Goal: Task Accomplishment & Management: Use online tool/utility

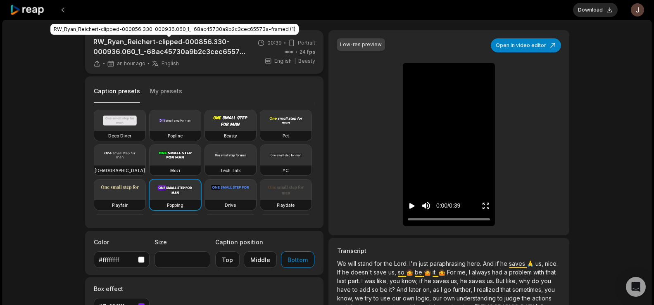
scroll to position [36, 0]
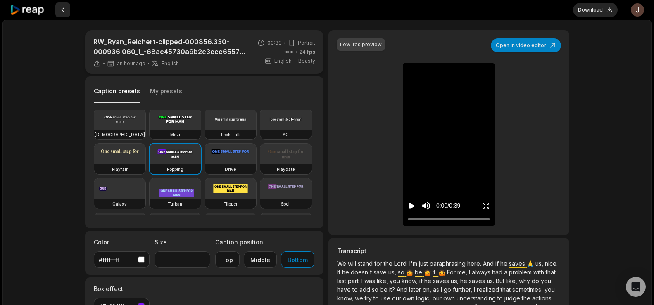
click at [61, 8] on button at bounding box center [62, 9] width 15 height 15
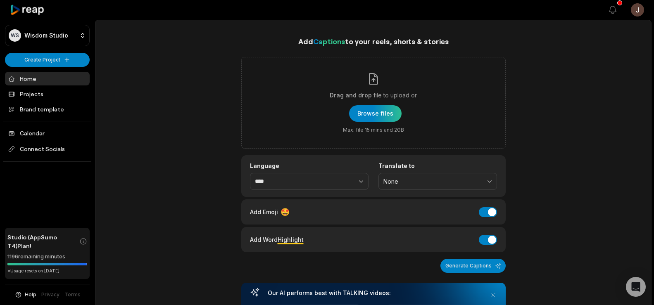
click at [31, 76] on link "Home" at bounding box center [47, 79] width 85 height 14
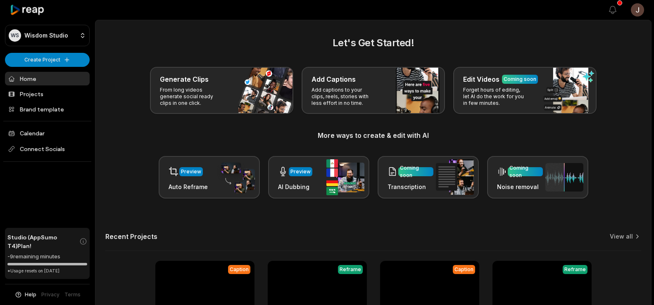
click at [204, 178] on div "Preview" at bounding box center [187, 171] width 39 height 17
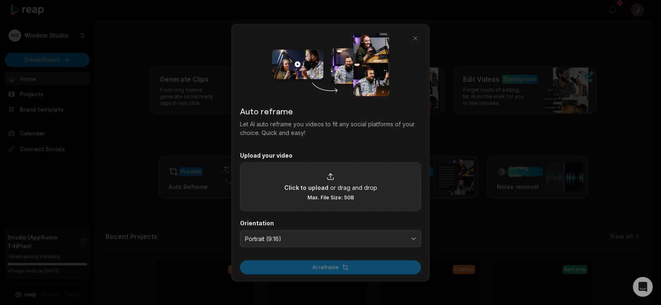
click at [329, 180] on icon at bounding box center [330, 179] width 7 height 2
click at [0, 0] on input "Click to upload or drag and drop Max. File Size: 5GB" at bounding box center [0, 0] width 0 height 0
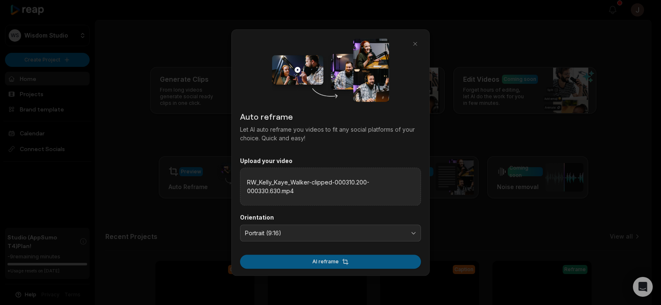
click at [336, 260] on button "AI reframe" at bounding box center [330, 262] width 181 height 14
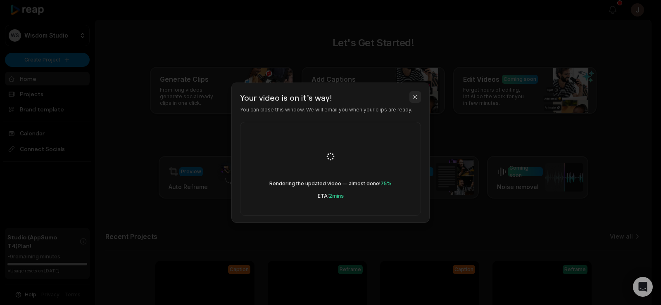
click at [415, 97] on button "button" at bounding box center [415, 97] width 12 height 12
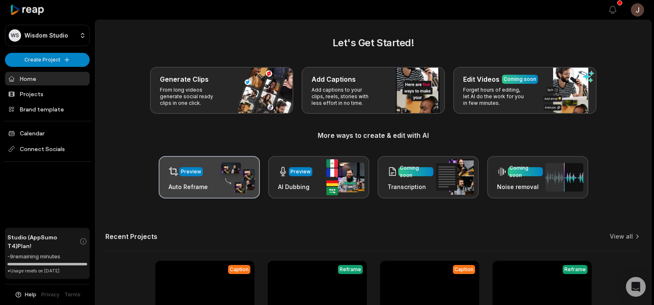
click at [182, 170] on div "Preview" at bounding box center [191, 171] width 20 height 7
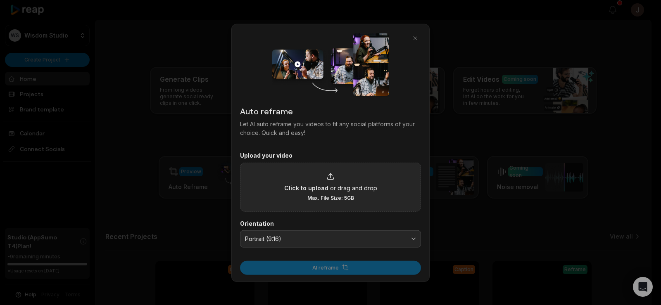
click at [326, 176] on icon at bounding box center [330, 177] width 8 height 8
click at [0, 0] on input "Click to upload or drag and drop Max. File Size: 5GB" at bounding box center [0, 0] width 0 height 0
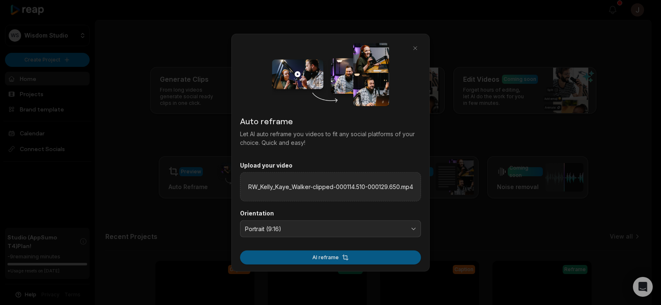
click at [338, 259] on button "AI reframe" at bounding box center [330, 258] width 181 height 14
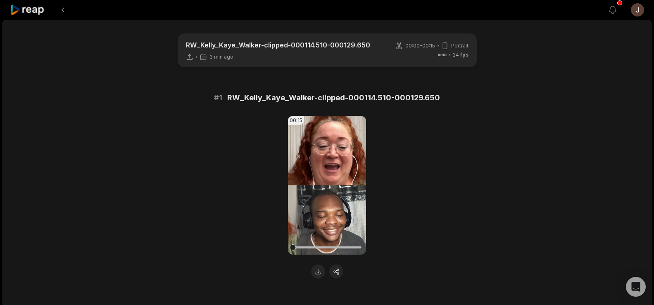
click at [188, 56] on icon at bounding box center [189, 56] width 4 height 5
click at [316, 273] on button at bounding box center [318, 272] width 14 height 14
click at [65, 8] on button at bounding box center [62, 9] width 15 height 15
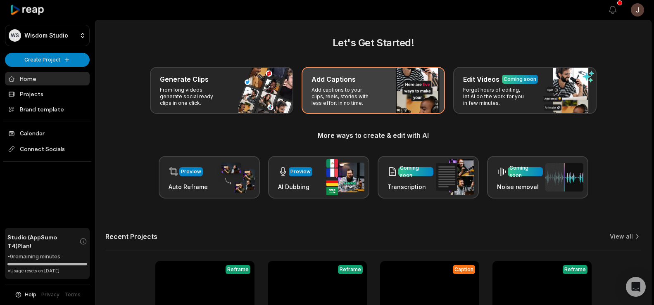
click at [351, 86] on div "Add Captions Add captions to your clips, reels, stories with less effort in no …" at bounding box center [372, 90] width 143 height 47
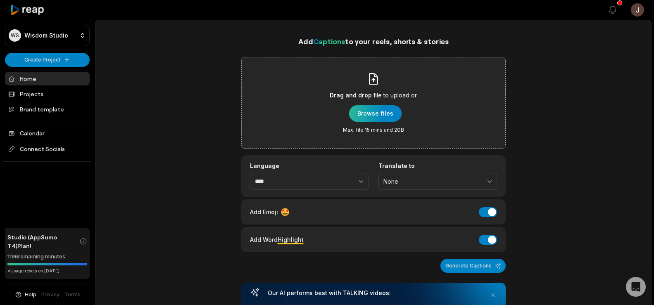
click at [370, 114] on div "button" at bounding box center [375, 113] width 52 height 17
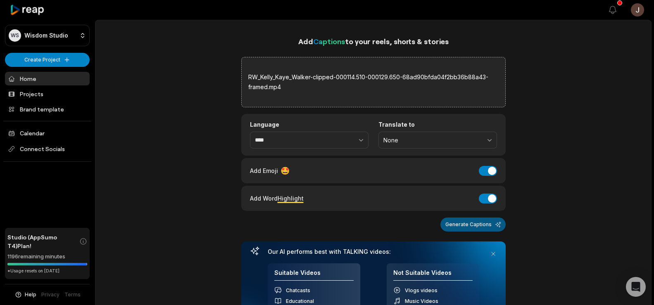
click at [475, 227] on button "Generate Captions" at bounding box center [472, 225] width 65 height 14
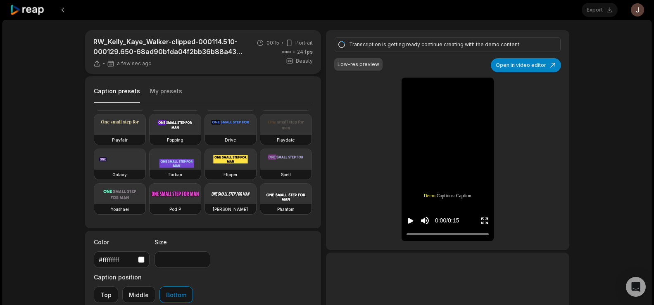
scroll to position [86, 0]
click at [149, 135] on video at bounding box center [174, 124] width 51 height 21
click at [605, 10] on div "Export Open user menu" at bounding box center [612, 10] width 62 height 20
click at [599, 8] on div "Export Open user menu" at bounding box center [612, 10] width 62 height 20
click at [410, 218] on icon "Play video" at bounding box center [410, 221] width 8 height 8
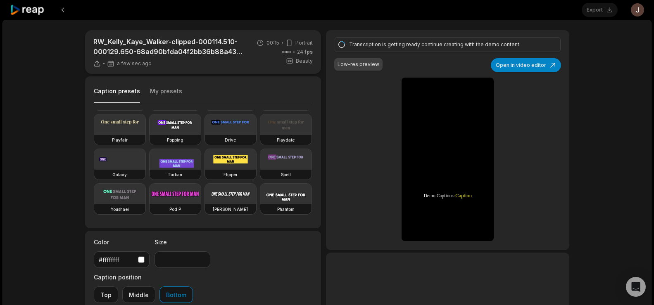
click at [149, 145] on div "Popping" at bounding box center [174, 140] width 51 height 10
click at [600, 10] on div "Export Open user menu" at bounding box center [612, 10] width 62 height 20
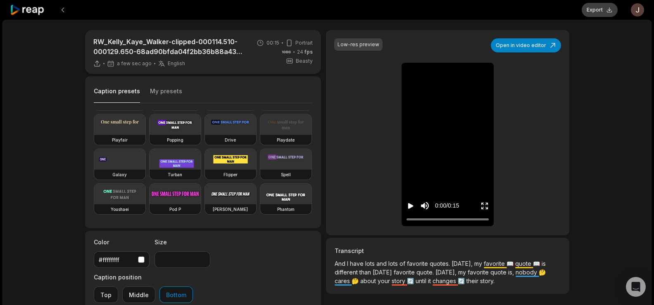
click at [601, 11] on button "Export" at bounding box center [599, 10] width 36 height 14
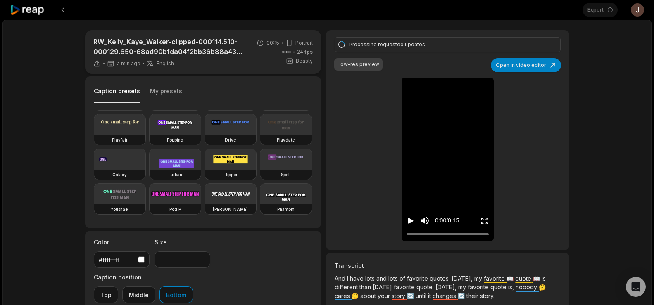
click at [410, 219] on icon "Play video" at bounding box center [410, 221] width 5 height 6
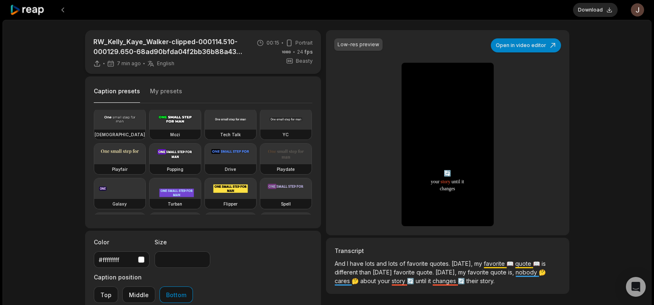
scroll to position [40, 0]
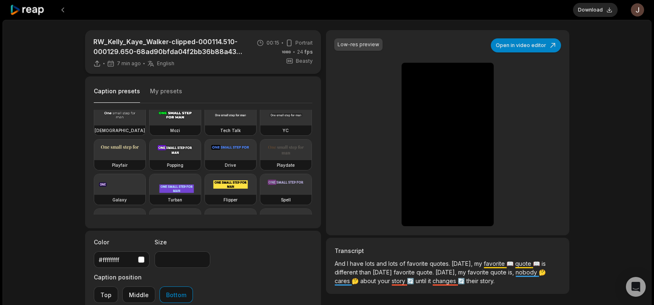
click at [149, 160] on video at bounding box center [174, 150] width 51 height 21
type input "**"
click at [408, 207] on icon "Play video" at bounding box center [410, 206] width 5 height 6
click at [592, 9] on button "Download" at bounding box center [595, 10] width 45 height 14
click at [61, 7] on button at bounding box center [62, 9] width 15 height 15
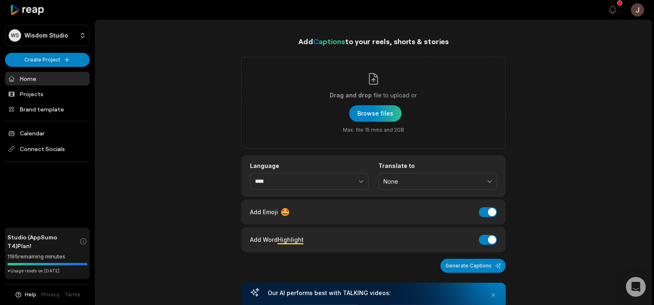
click at [34, 76] on link "Home" at bounding box center [47, 79] width 85 height 14
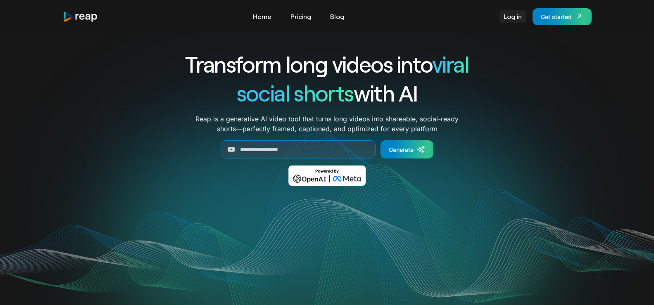
click at [511, 15] on link "Log in" at bounding box center [512, 16] width 26 height 13
click at [509, 16] on link "Log in" at bounding box center [512, 16] width 26 height 13
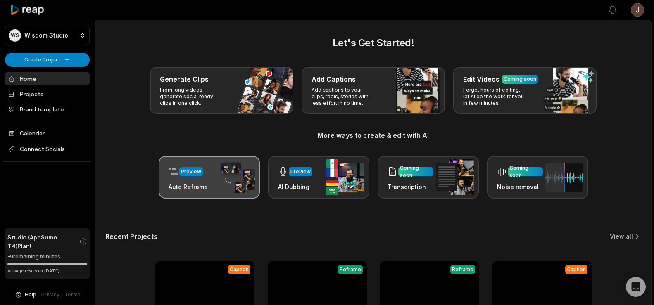
click at [196, 161] on div "Preview Auto Reframe" at bounding box center [209, 177] width 101 height 43
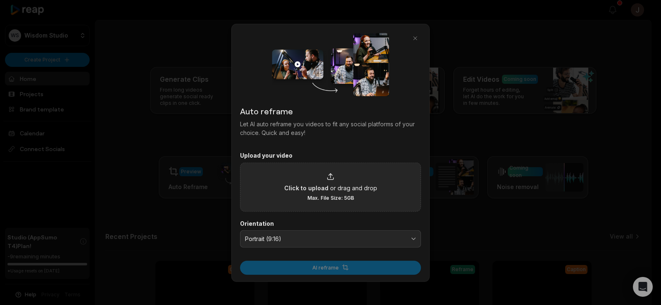
click at [314, 190] on span "Click to upload" at bounding box center [306, 187] width 44 height 9
click at [0, 0] on input "Click to upload or drag and drop Max. File Size: 5GB" at bounding box center [0, 0] width 0 height 0
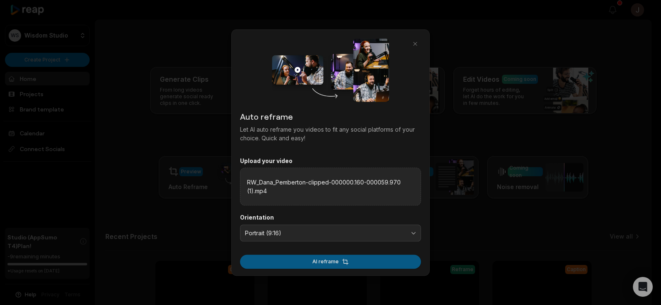
click at [301, 259] on button "AI reframe" at bounding box center [330, 262] width 181 height 14
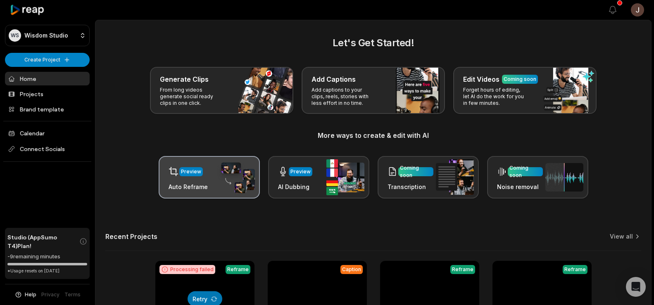
click at [199, 177] on div "Preview" at bounding box center [187, 171] width 39 height 17
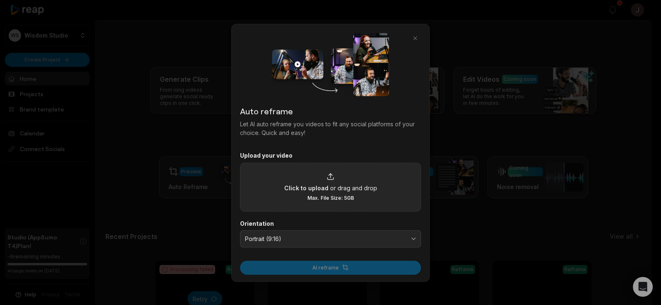
click at [317, 194] on span "Max. File Size: 5GB" at bounding box center [330, 197] width 47 height 7
click at [0, 0] on input "Click to upload or drag and drop Max. File Size: 5GB" at bounding box center [0, 0] width 0 height 0
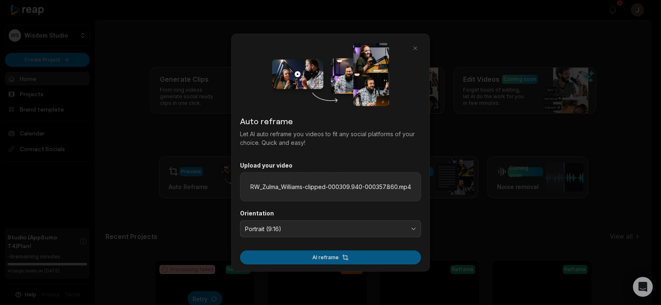
click at [306, 258] on button "AI reframe" at bounding box center [330, 258] width 181 height 14
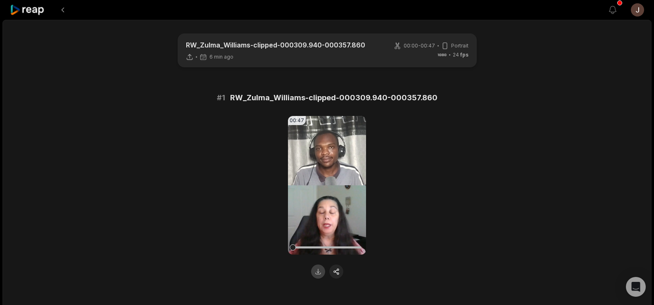
click at [318, 271] on button at bounding box center [318, 272] width 14 height 14
click at [60, 6] on button at bounding box center [62, 9] width 15 height 15
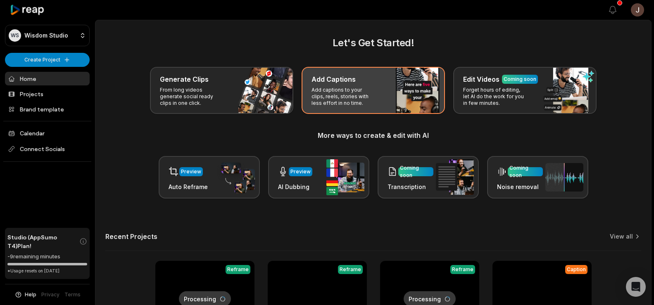
click at [346, 88] on p "Add captions to your clips, reels, stories with less effort in no time." at bounding box center [343, 97] width 64 height 20
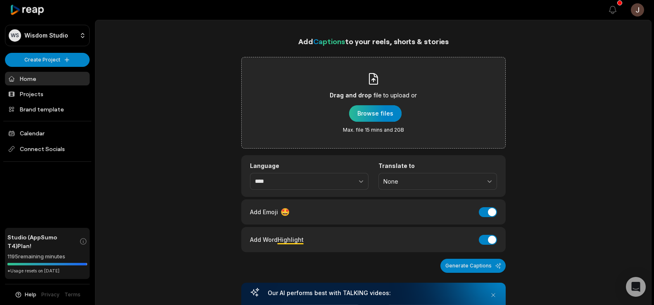
click at [367, 113] on div "button" at bounding box center [375, 113] width 52 height 17
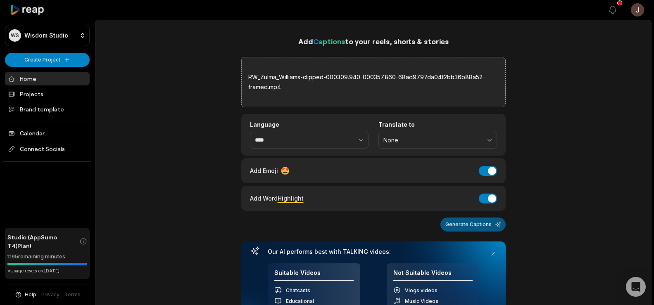
click at [475, 221] on button "Generate Captions" at bounding box center [472, 225] width 65 height 14
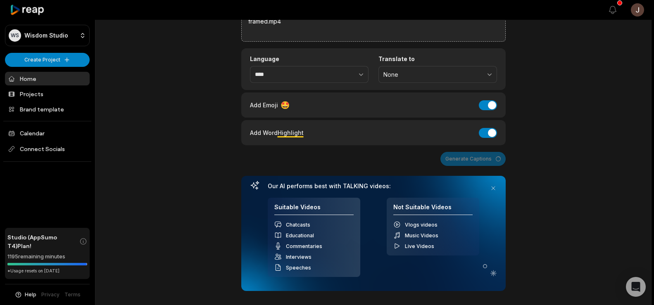
scroll to position [63, 0]
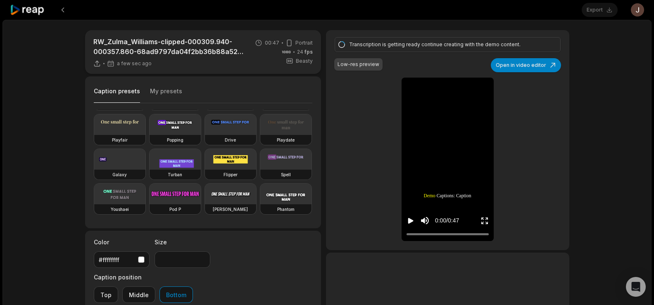
scroll to position [71, 0]
click at [149, 135] on video at bounding box center [174, 124] width 51 height 21
click at [410, 221] on icon "Play video" at bounding box center [410, 221] width 5 height 6
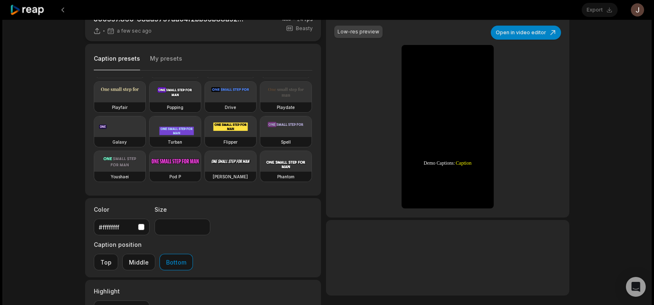
scroll to position [31, 0]
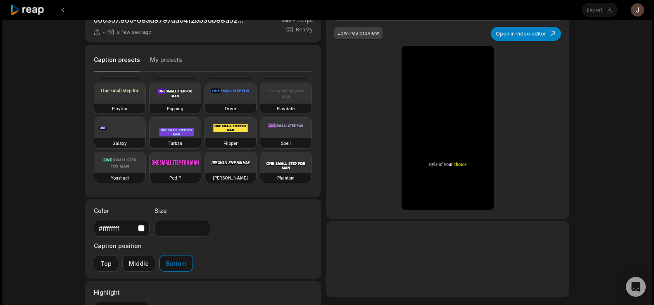
click at [149, 104] on video at bounding box center [174, 93] width 51 height 21
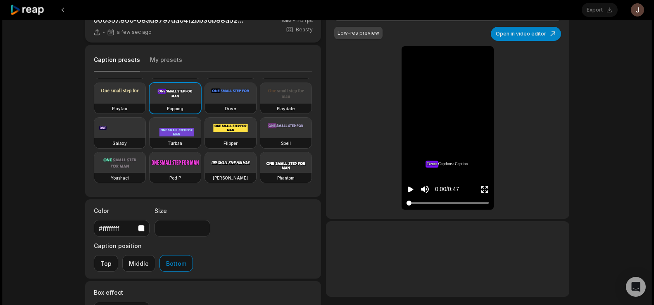
drag, startPoint x: 445, startPoint y: 201, endPoint x: 394, endPoint y: 201, distance: 51.2
click at [394, 201] on div "Transcription is getting ready continue creating with the demo content. Low-res…" at bounding box center [447, 109] width 243 height 220
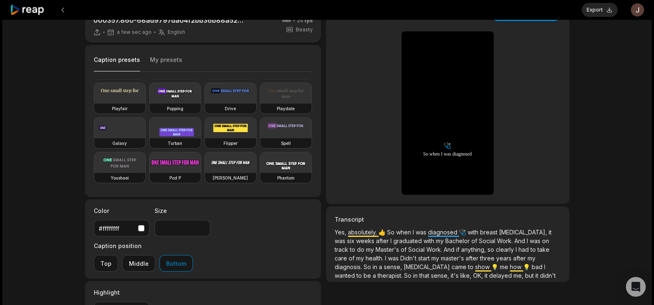
click at [149, 104] on video at bounding box center [174, 93] width 51 height 21
type input "**"
click at [595, 7] on button "Export" at bounding box center [599, 10] width 36 height 14
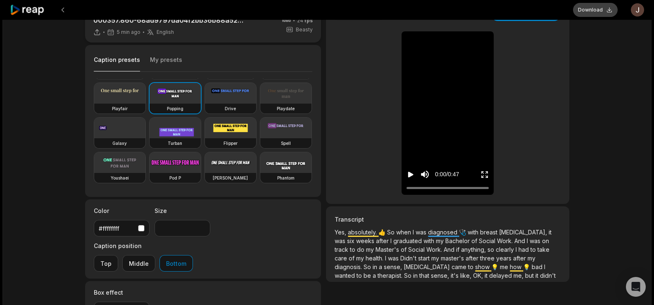
click at [595, 7] on button "Download" at bounding box center [595, 10] width 45 height 14
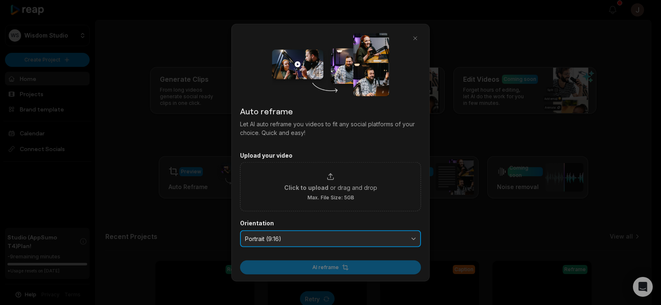
click at [322, 236] on span "Portrait (9:16)" at bounding box center [324, 238] width 159 height 7
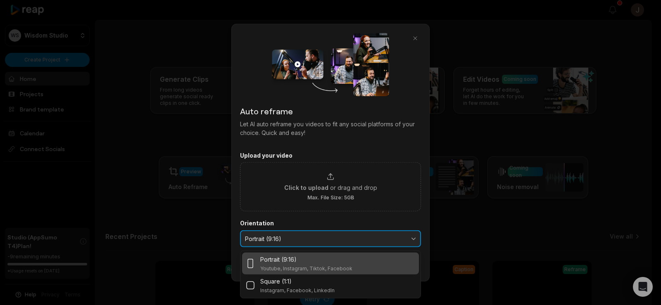
click at [322, 236] on span "Portrait (9:16)" at bounding box center [324, 238] width 159 height 7
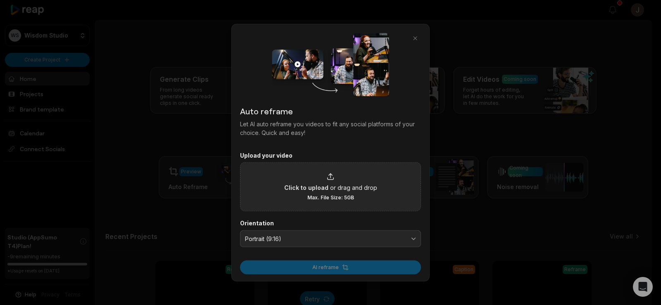
click at [329, 173] on icon at bounding box center [330, 177] width 8 height 8
click at [0, 0] on input "Click to upload or drag and drop Max. File Size: 5GB" at bounding box center [0, 0] width 0 height 0
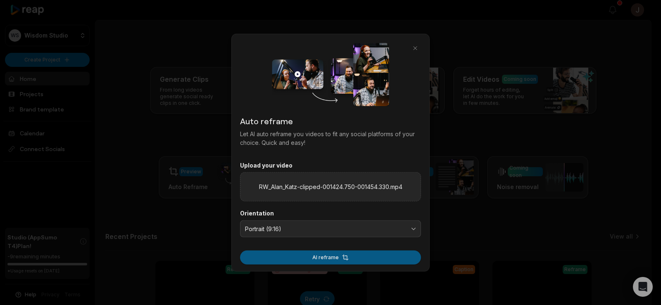
click at [308, 255] on button "AI reframe" at bounding box center [330, 258] width 181 height 14
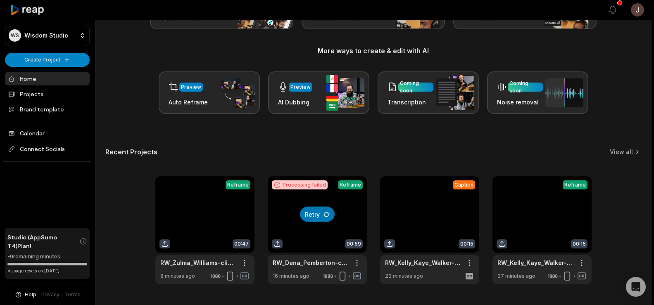
scroll to position [85, 0]
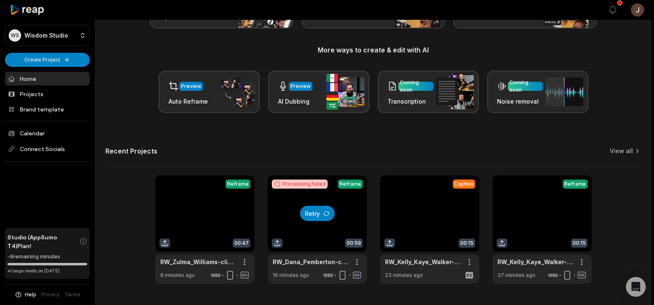
click at [317, 207] on button "Retry" at bounding box center [317, 213] width 35 height 15
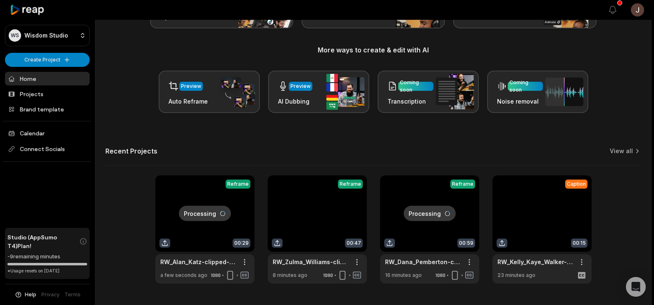
click at [320, 215] on link at bounding box center [317, 229] width 99 height 108
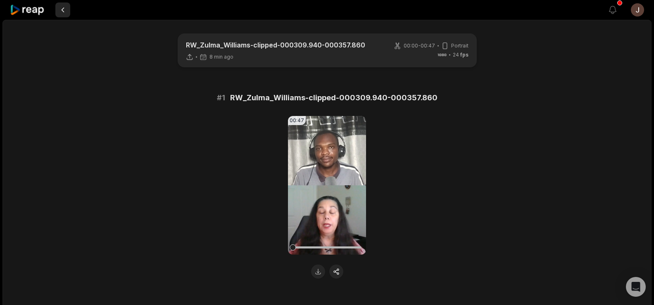
click at [64, 9] on button at bounding box center [62, 9] width 15 height 15
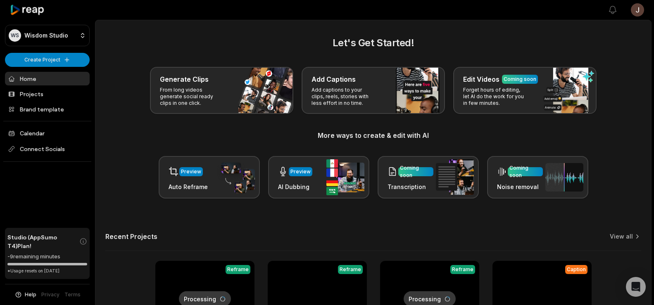
scroll to position [85, 0]
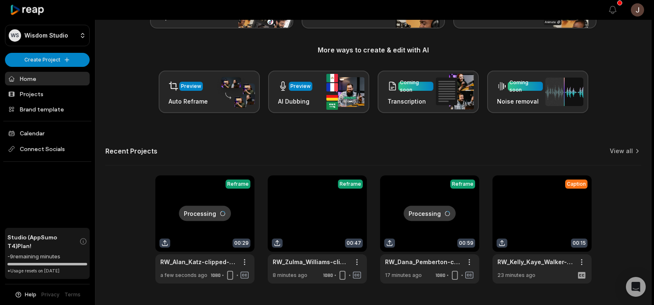
click at [441, 213] on link at bounding box center [429, 229] width 99 height 108
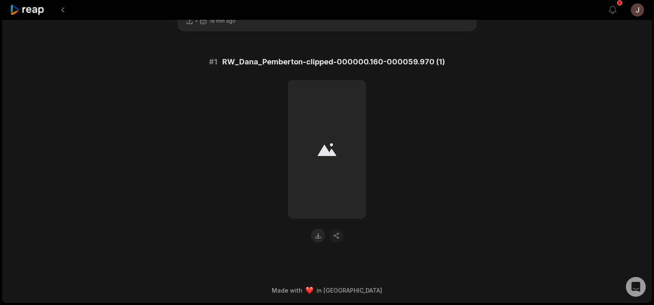
scroll to position [36, 0]
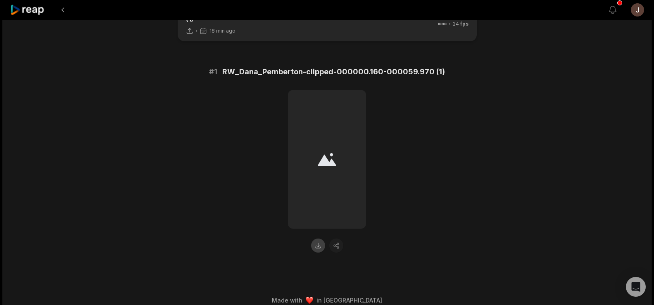
click at [319, 239] on button at bounding box center [318, 246] width 14 height 14
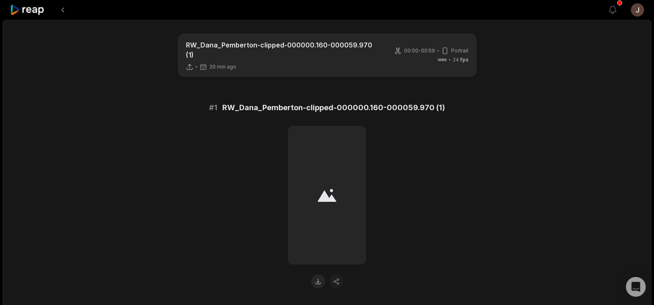
click at [624, 83] on div "RW_Dana_Pemberton-clipped-000000.160-000059.970 (1) 20 min ago 00:00 - 00:59 Po…" at bounding box center [326, 184] width 649 height 329
click at [317, 275] on button at bounding box center [318, 282] width 14 height 14
click at [324, 190] on icon at bounding box center [326, 195] width 19 height 13
click at [190, 64] on icon at bounding box center [189, 66] width 4 height 5
click at [317, 275] on button at bounding box center [318, 282] width 14 height 14
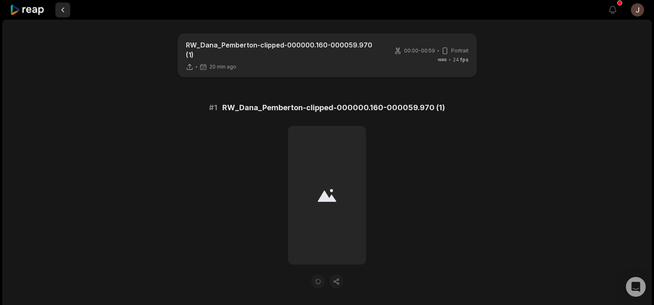
click at [63, 13] on button at bounding box center [62, 9] width 15 height 15
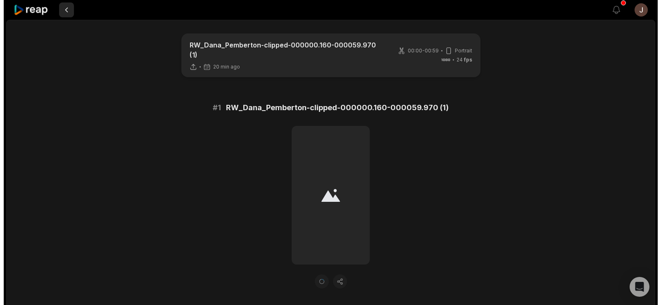
scroll to position [36, 0]
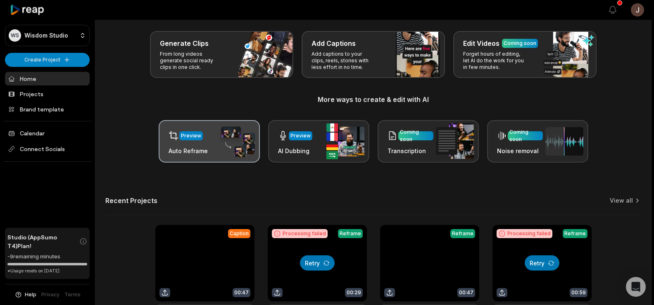
click at [204, 140] on div "Preview" at bounding box center [187, 135] width 39 height 17
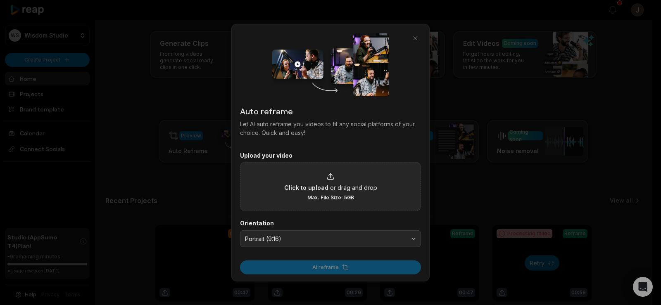
click at [319, 177] on div "Click to upload or drag and drop Max. File Size: 5GB" at bounding box center [330, 187] width 93 height 28
click at [0, 0] on input "Click to upload or drag and drop Max. File Size: 5GB" at bounding box center [0, 0] width 0 height 0
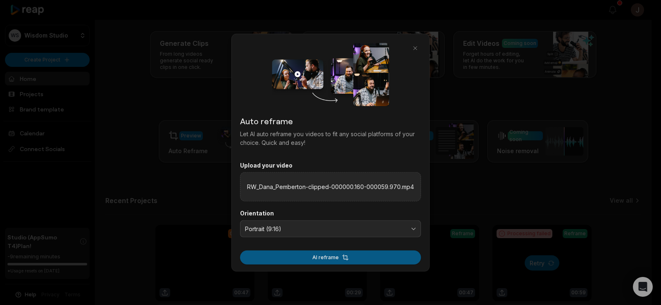
click at [314, 265] on button "AI reframe" at bounding box center [330, 258] width 181 height 14
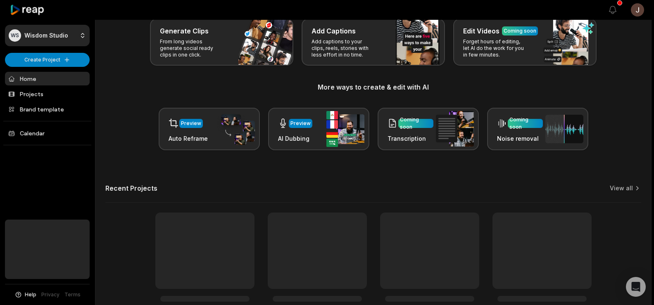
scroll to position [105, 0]
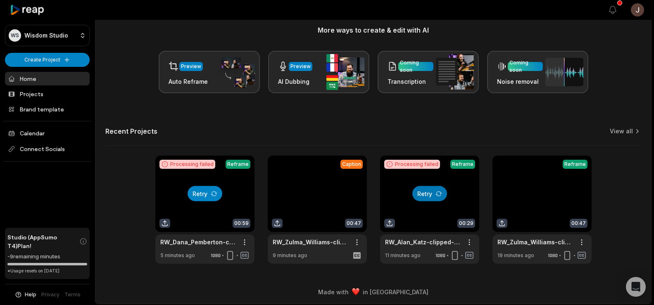
click at [197, 196] on button "Retry" at bounding box center [204, 193] width 35 height 15
click at [433, 191] on button "Retry" at bounding box center [429, 193] width 35 height 15
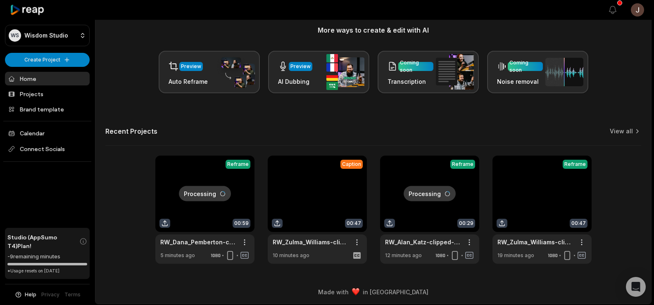
click at [182, 205] on link at bounding box center [204, 210] width 99 height 108
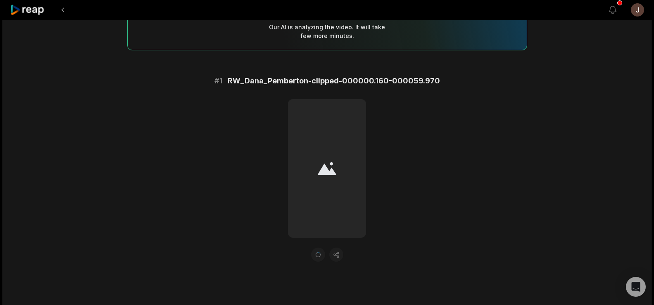
scroll to position [17, 0]
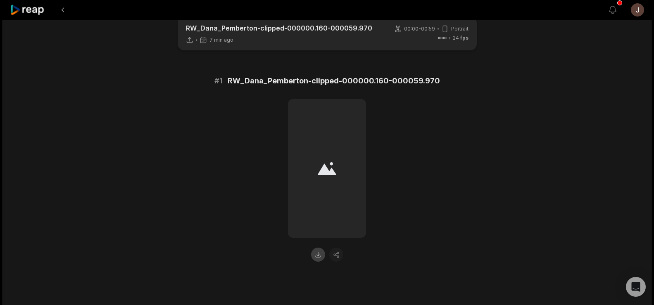
click at [319, 256] on button at bounding box center [318, 255] width 14 height 14
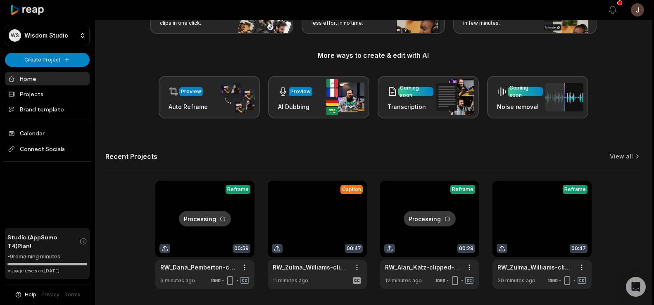
scroll to position [95, 0]
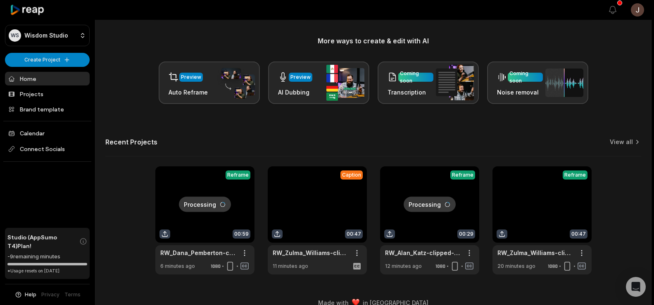
click at [422, 219] on link at bounding box center [429, 220] width 99 height 108
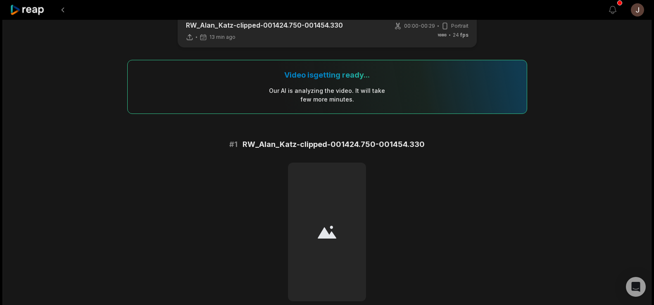
scroll to position [18, 0]
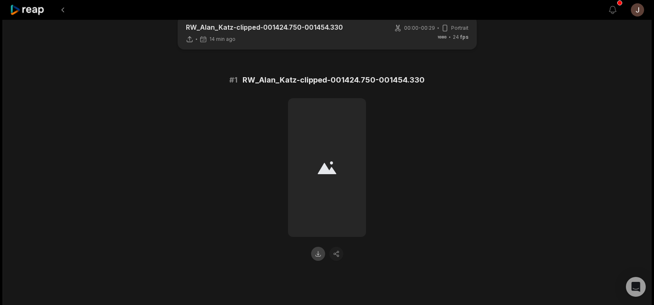
click at [320, 251] on button at bounding box center [318, 254] width 14 height 14
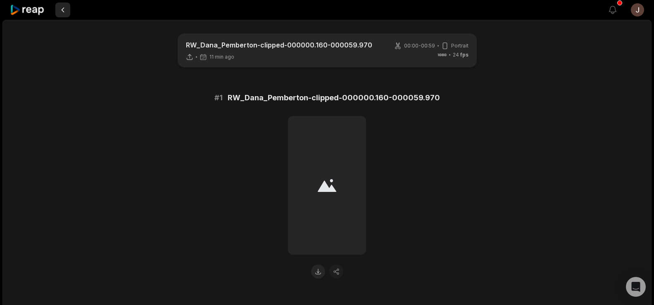
click at [63, 13] on button at bounding box center [62, 9] width 15 height 15
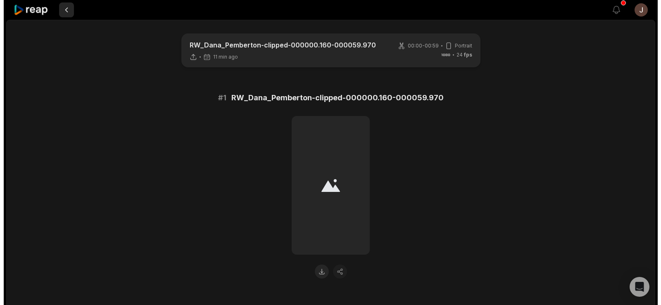
scroll to position [36, 0]
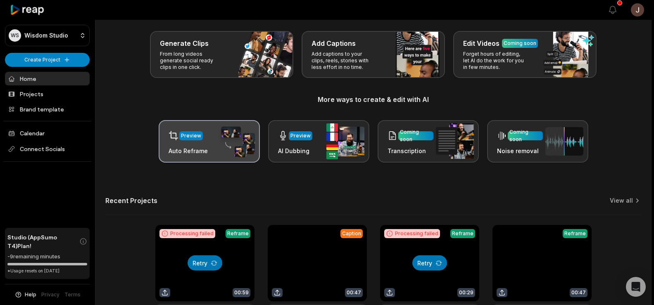
click at [185, 143] on div "Preview" at bounding box center [187, 135] width 39 height 17
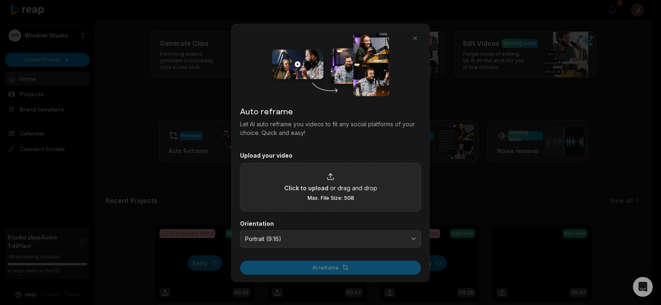
click at [338, 182] on div "Click to upload or drag and drop Max. File Size: 5GB" at bounding box center [330, 187] width 93 height 28
click at [0, 0] on input "Click to upload or drag and drop Max. File Size: 5GB" at bounding box center [0, 0] width 0 height 0
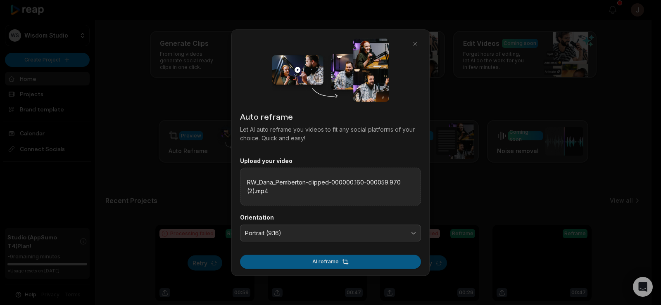
click at [292, 264] on button "AI reframe" at bounding box center [330, 262] width 181 height 14
